Goal: Transaction & Acquisition: Download file/media

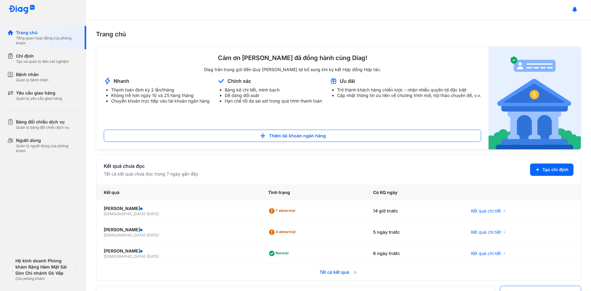
scroll to position [82, 0]
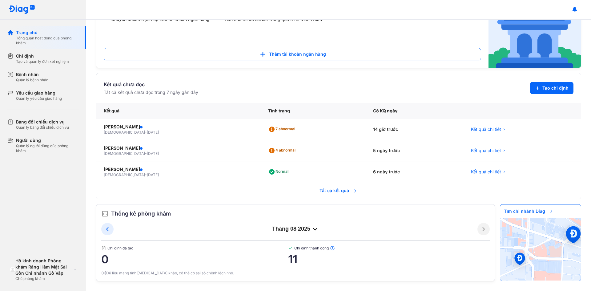
click at [342, 190] on span "Tất cả kết quả" at bounding box center [339, 191] width 46 height 14
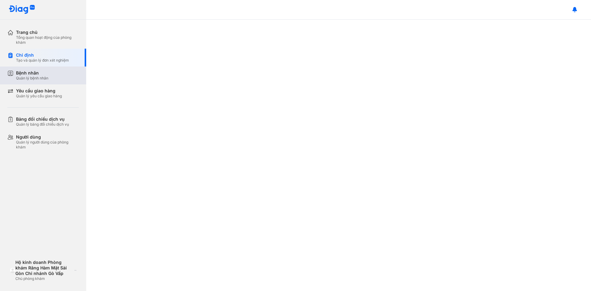
click at [63, 74] on div "Bệnh nhân Quản lý bệnh nhân" at bounding box center [47, 75] width 63 height 10
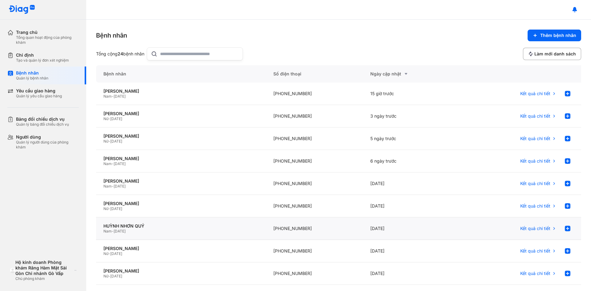
scroll to position [61, 0]
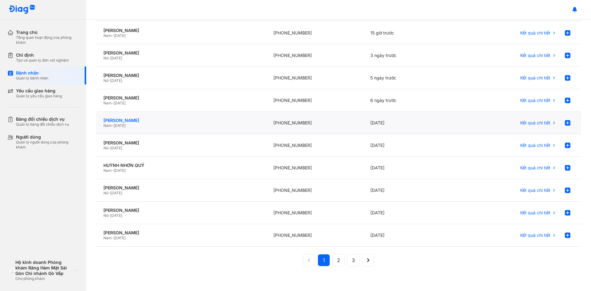
click at [148, 120] on div "NGUYỄN ĐỨC NHƯ" at bounding box center [180, 120] width 155 height 6
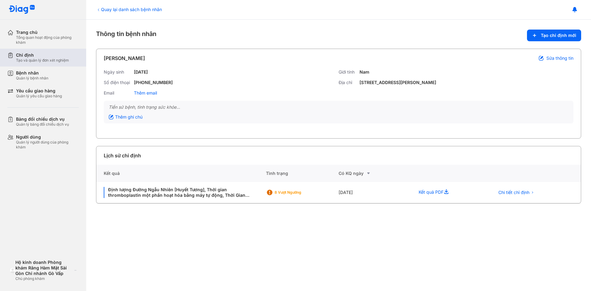
click at [26, 57] on div "Chỉ định" at bounding box center [42, 55] width 53 height 6
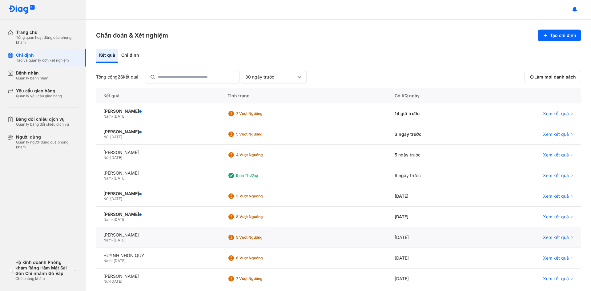
scroll to position [51, 0]
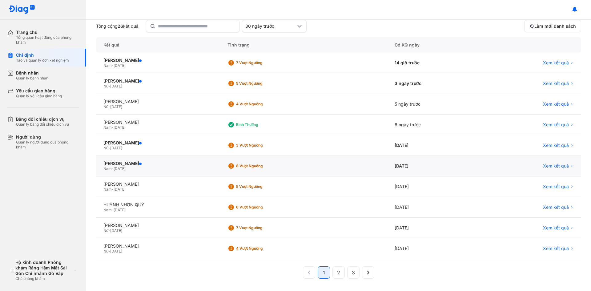
click at [139, 172] on div "NGUYỄN ĐỨC NHƯ Nam - 01/01/1960" at bounding box center [158, 166] width 124 height 21
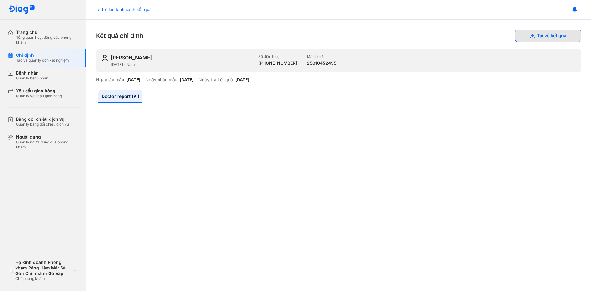
click at [542, 39] on button "Tải về kết quả" at bounding box center [548, 36] width 66 height 12
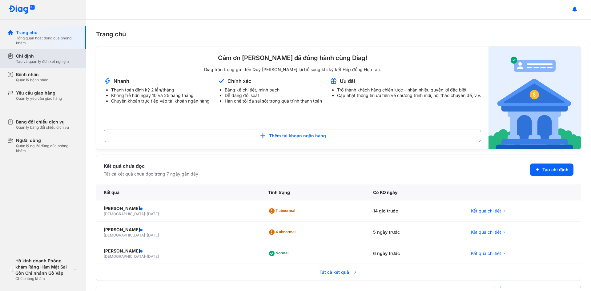
click at [34, 61] on div "Tạo và quản lý đơn xét nghiệm" at bounding box center [42, 61] width 53 height 5
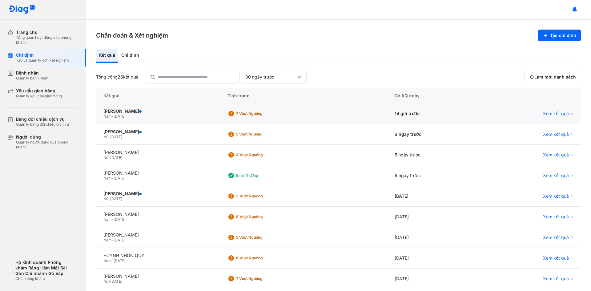
click at [153, 123] on div "[PERSON_NAME] - [DATE]" at bounding box center [158, 113] width 124 height 21
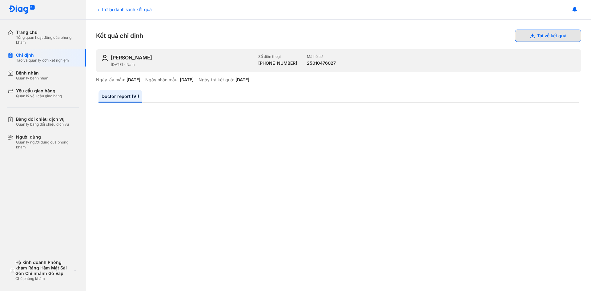
click at [536, 40] on button "Tải về kết quả" at bounding box center [548, 36] width 66 height 12
